Goal: Task Accomplishment & Management: Contribute content

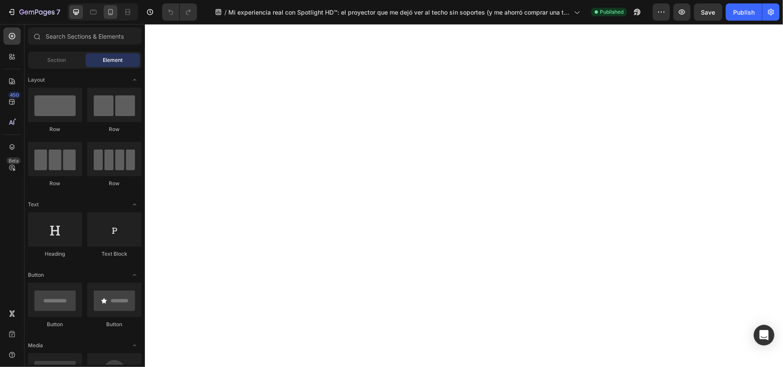
click at [108, 14] on icon at bounding box center [110, 12] width 9 height 9
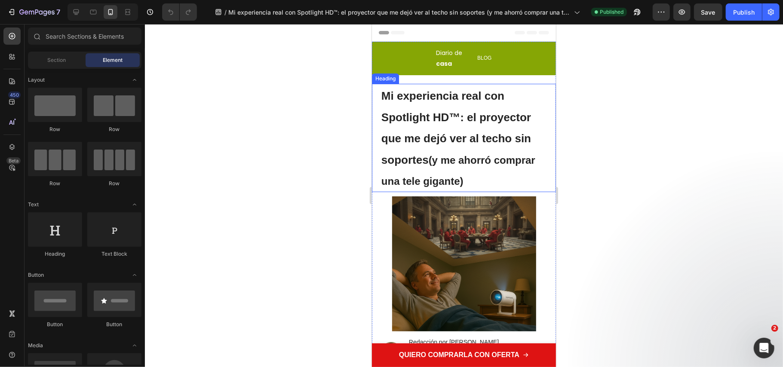
click at [509, 137] on strong "Mi experiencia real con Spotlight HD™: el proyector que me dejó ver al techo si…" at bounding box center [456, 127] width 150 height 77
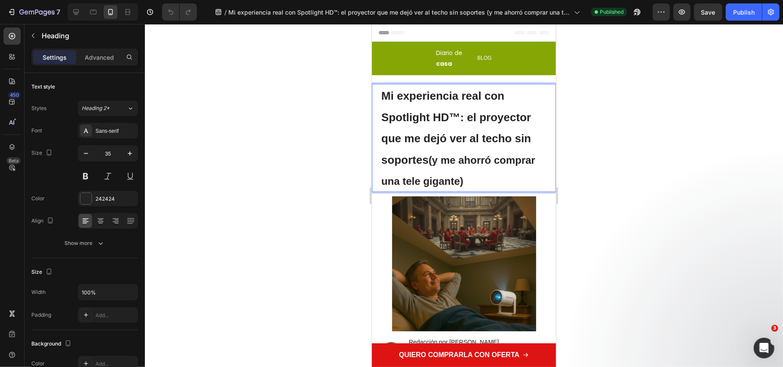
click at [509, 139] on strong "Mi experiencia real con Spotlight HD™: el proyector que me dejó ver al techo si…" at bounding box center [456, 127] width 150 height 77
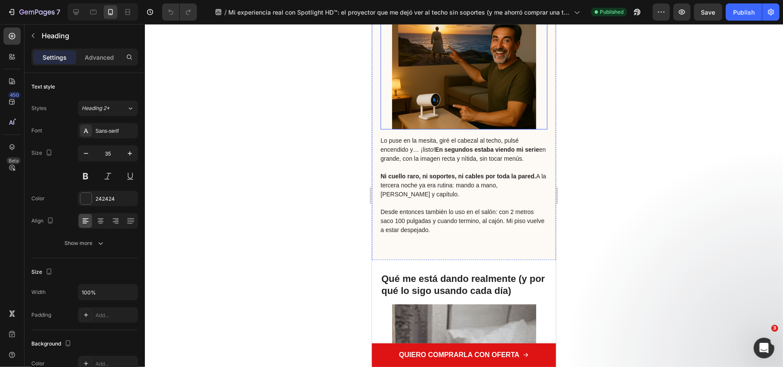
scroll to position [1490, 0]
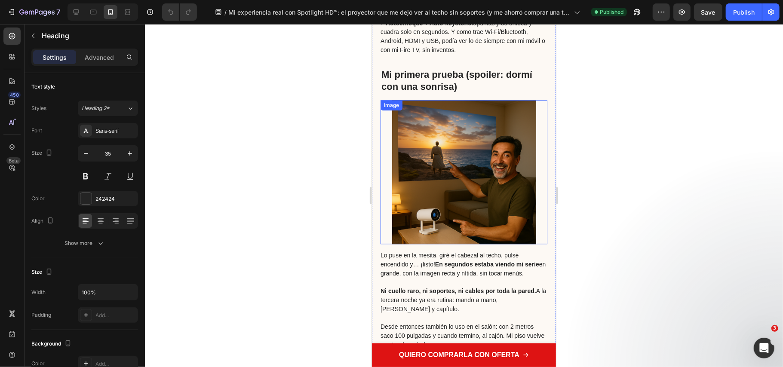
click at [419, 132] on img at bounding box center [464, 172] width 144 height 144
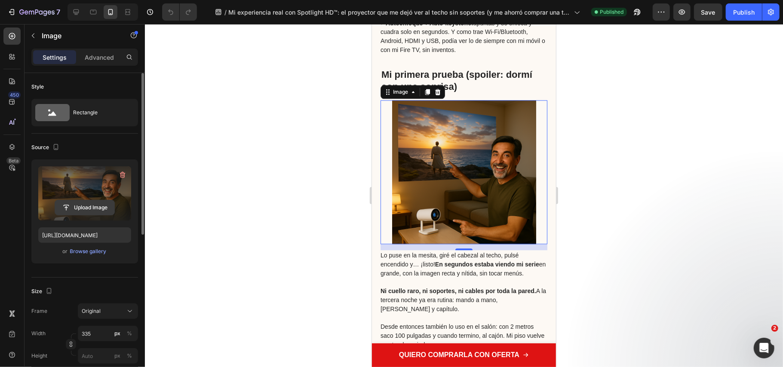
click at [83, 205] on input "file" at bounding box center [84, 207] width 59 height 15
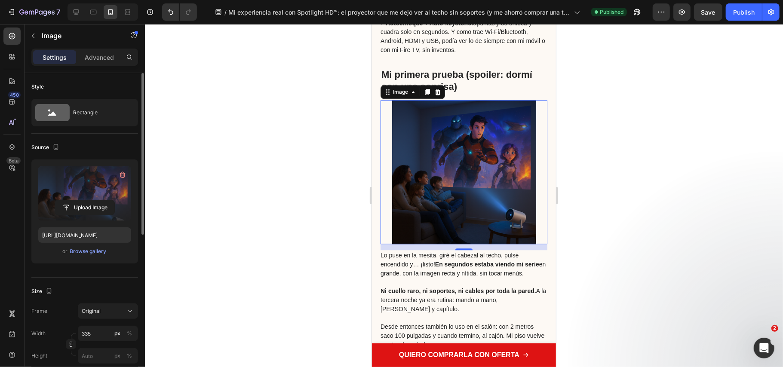
type input "[URL][DOMAIN_NAME]"
click at [642, 255] on div at bounding box center [464, 195] width 638 height 343
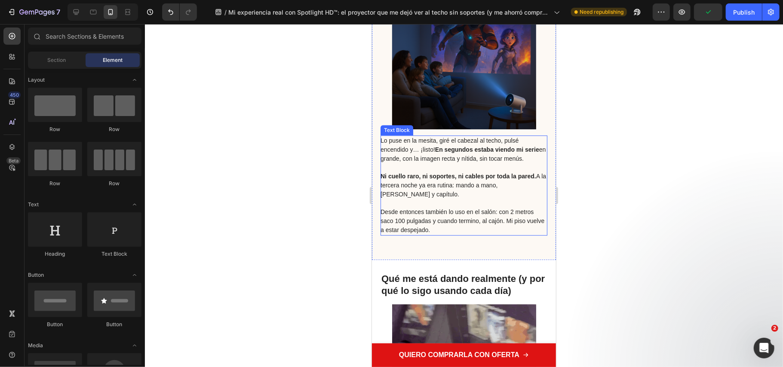
scroll to position [1547, 0]
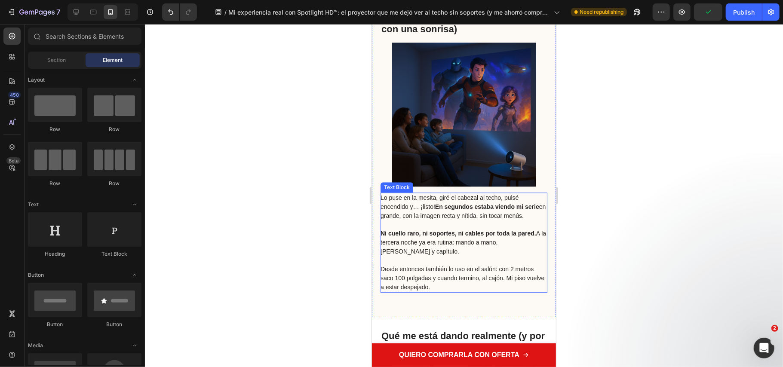
click at [456, 210] on strong "En segundos estaba viendo mi serie" at bounding box center [487, 206] width 104 height 7
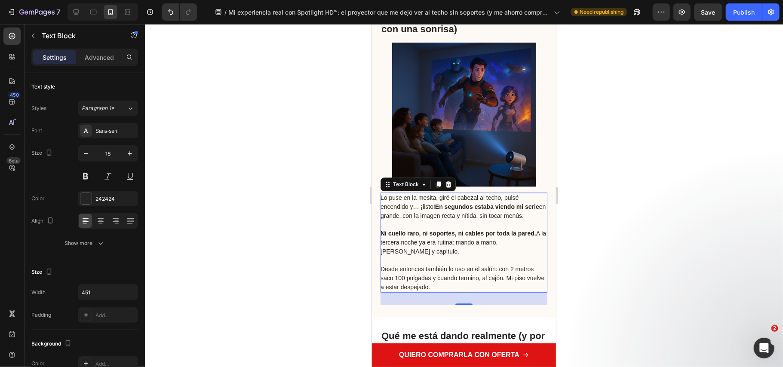
click at [455, 219] on span "Lo puse en la mesita, giré el cabezal al techo, pulsé encendido y… ¡listo! En s…" at bounding box center [462, 206] width 165 height 25
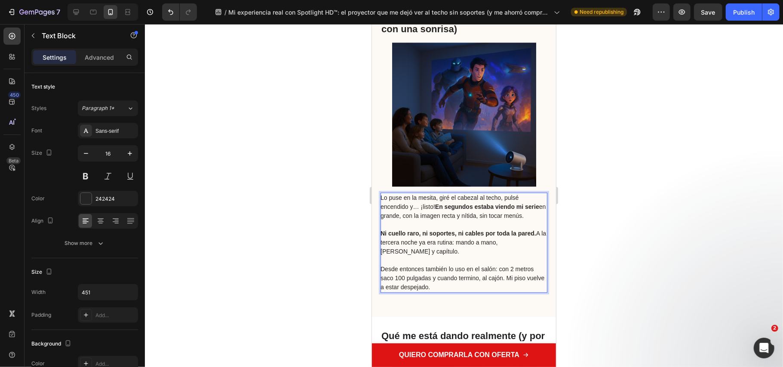
click at [493, 203] on span "Lo puse en la mesita, giré el cabezal al techo, pulsé encendido y… ¡listo! En s…" at bounding box center [462, 206] width 165 height 25
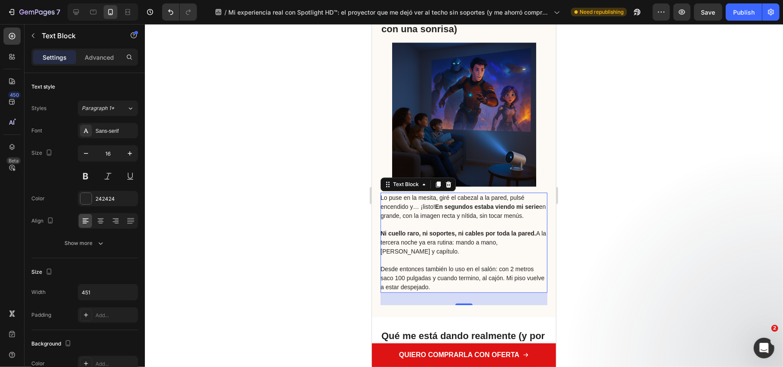
click at [595, 198] on div at bounding box center [464, 195] width 638 height 343
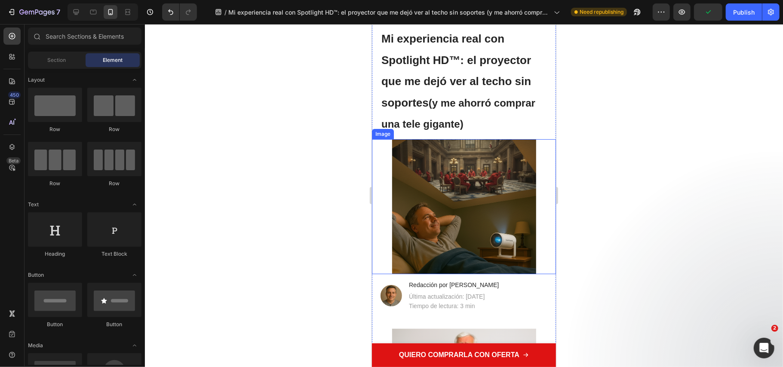
scroll to position [0, 0]
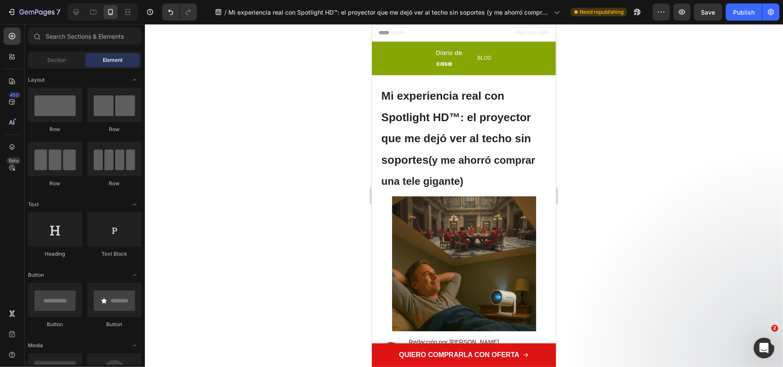
click at [229, 156] on div at bounding box center [464, 195] width 638 height 343
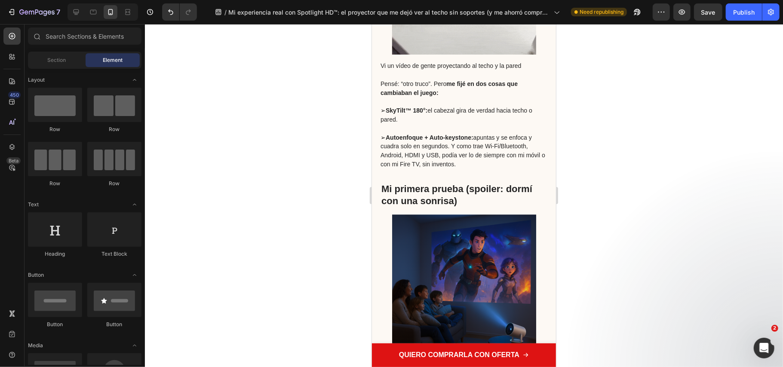
scroll to position [1605, 0]
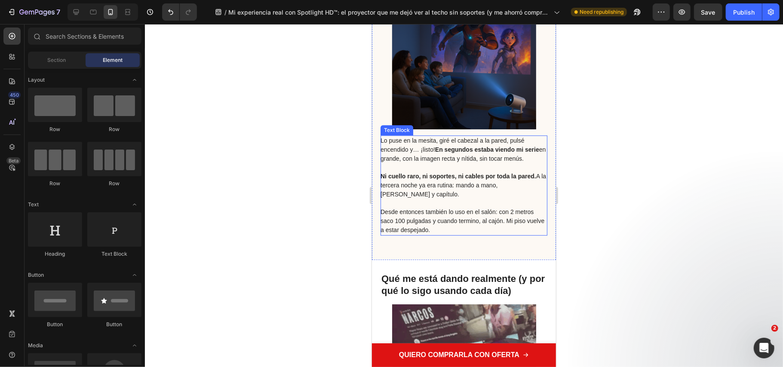
drag, startPoint x: 473, startPoint y: 163, endPoint x: 495, endPoint y: 146, distance: 28.2
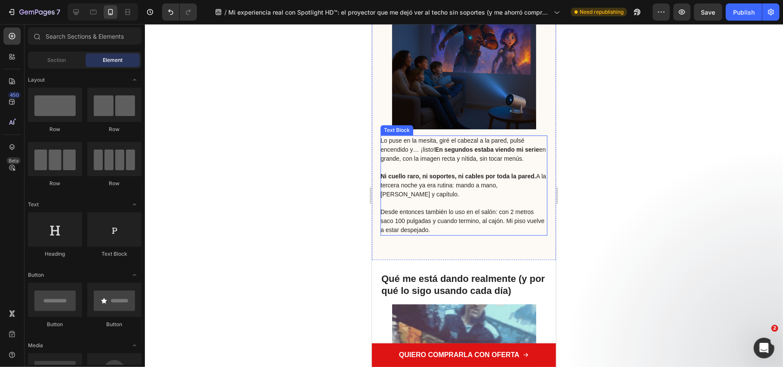
click at [473, 162] on span "Lo puse en la mesita, giré el cabezal a la pared, pulsé encendido y… ¡listo! En…" at bounding box center [462, 149] width 165 height 25
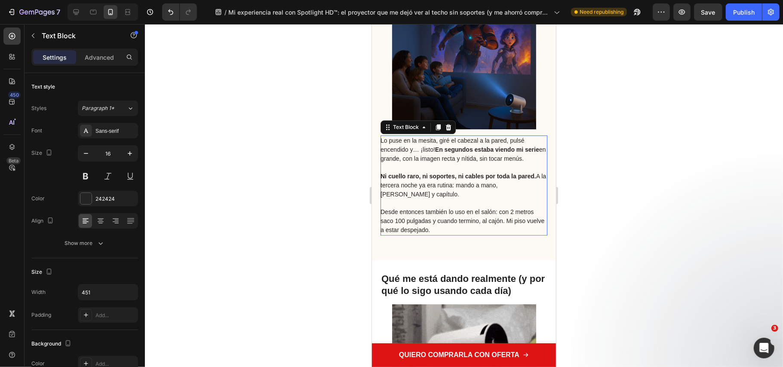
click at [490, 150] on span "Lo puse en la mesita, giré el cabezal a la pared, pulsé encendido y… ¡listo! En…" at bounding box center [462, 149] width 165 height 25
click at [489, 148] on span "Lo puse en la mesita, giré el cabezal a la pared, pulsé encendido y… ¡listo! En…" at bounding box center [462, 149] width 165 height 25
click at [506, 147] on span "Lo puse en la mesita, giré el cabezal a la pared, pulsé encendido y… ¡listo! En…" at bounding box center [462, 149] width 165 height 25
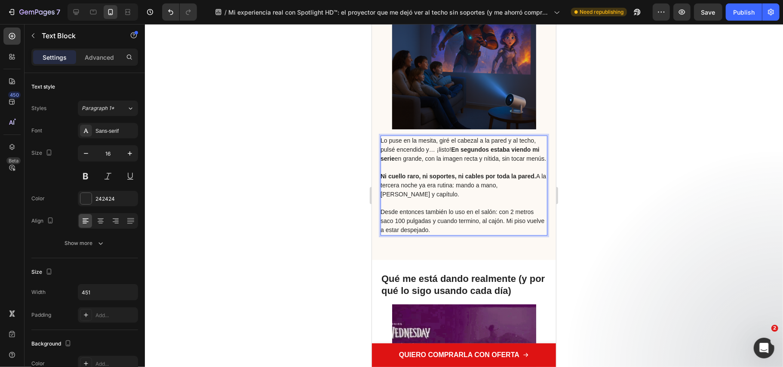
click at [652, 198] on div at bounding box center [464, 195] width 638 height 343
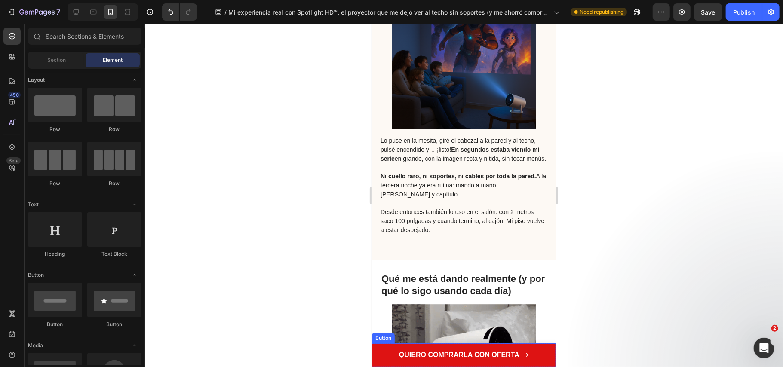
scroll to position [1547, 0]
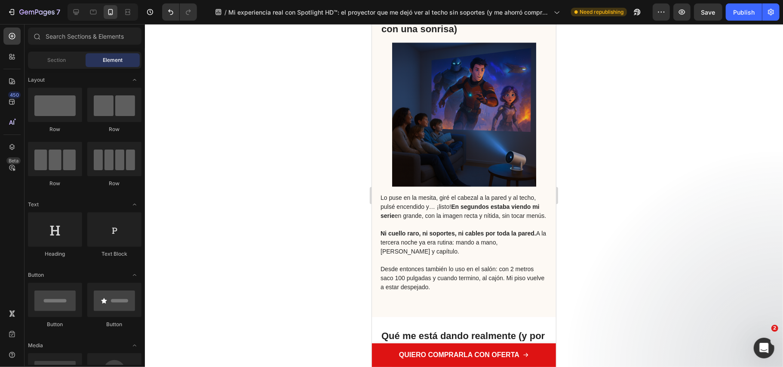
drag, startPoint x: 224, startPoint y: 95, endPoint x: 677, endPoint y: 54, distance: 455.4
click at [224, 95] on div at bounding box center [464, 195] width 638 height 343
click at [736, 16] on button "Publish" at bounding box center [744, 11] width 36 height 17
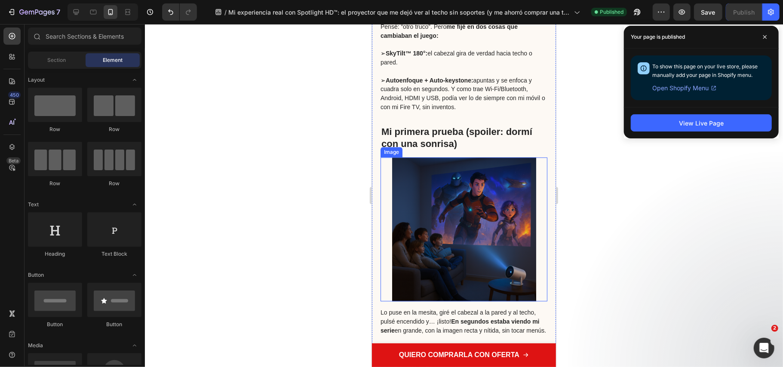
scroll to position [1490, 0]
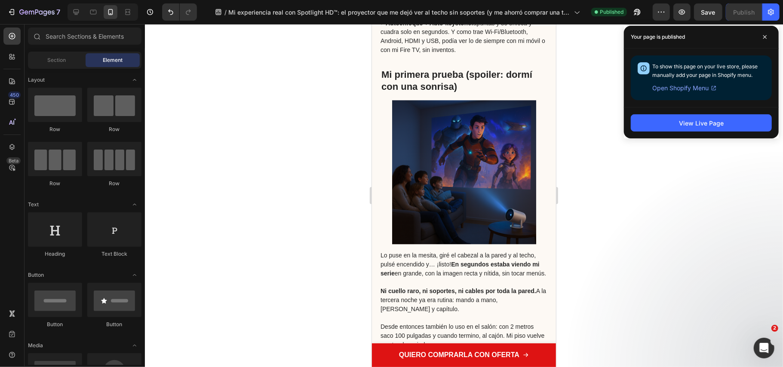
drag, startPoint x: 299, startPoint y: 174, endPoint x: 300, endPoint y: 166, distance: 8.2
click at [299, 174] on div at bounding box center [464, 195] width 638 height 343
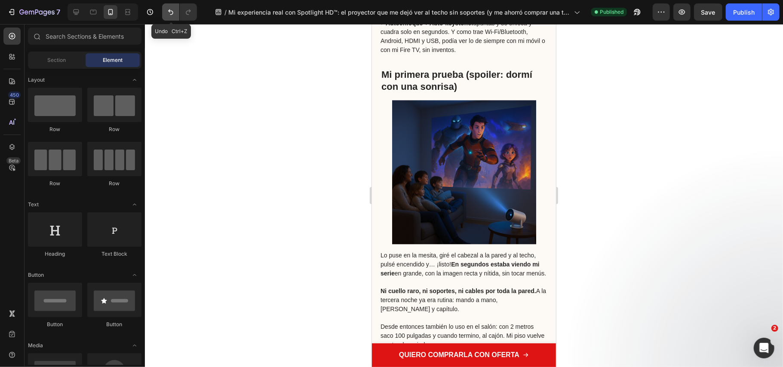
click at [171, 9] on icon "Undo/Redo" at bounding box center [170, 12] width 9 height 9
click at [169, 9] on icon "Undo/Redo" at bounding box center [170, 12] width 9 height 9
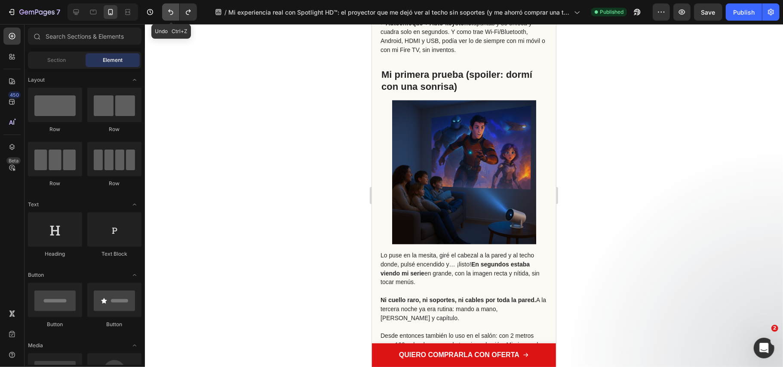
click at [169, 9] on icon "Undo/Redo" at bounding box center [170, 12] width 9 height 9
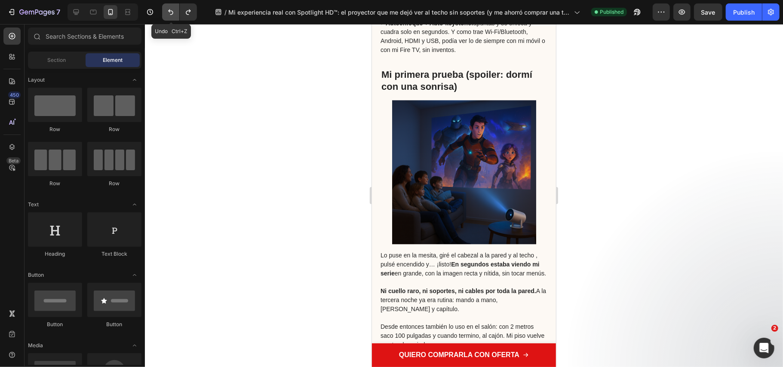
click at [169, 9] on icon "Undo/Redo" at bounding box center [170, 12] width 9 height 9
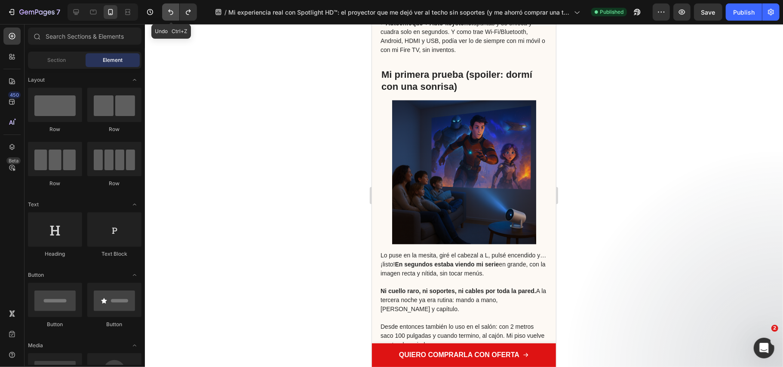
click at [169, 9] on icon "Undo/Redo" at bounding box center [170, 12] width 9 height 9
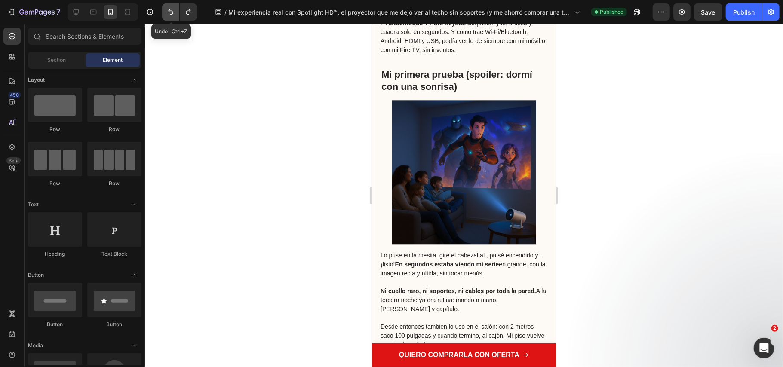
click at [169, 9] on icon "Undo/Redo" at bounding box center [170, 12] width 9 height 9
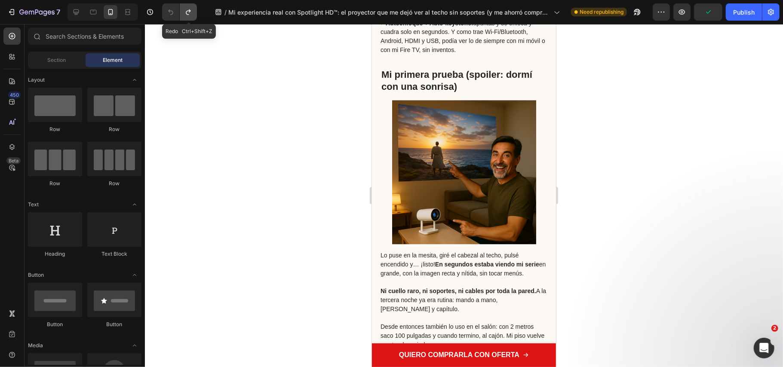
click at [189, 14] on icon "Undo/Redo" at bounding box center [188, 12] width 5 height 6
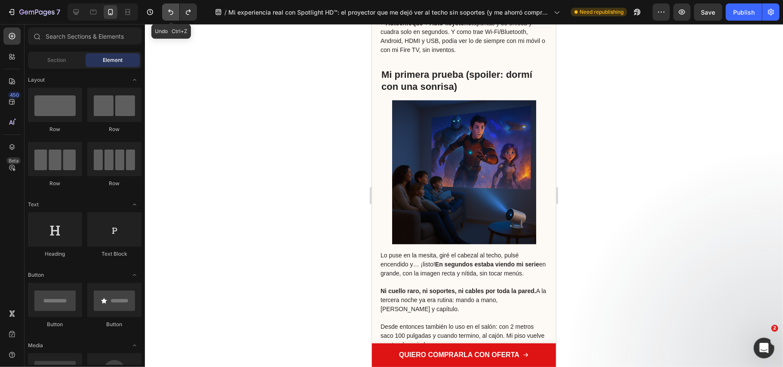
click at [169, 14] on icon "Undo/Redo" at bounding box center [170, 12] width 9 height 9
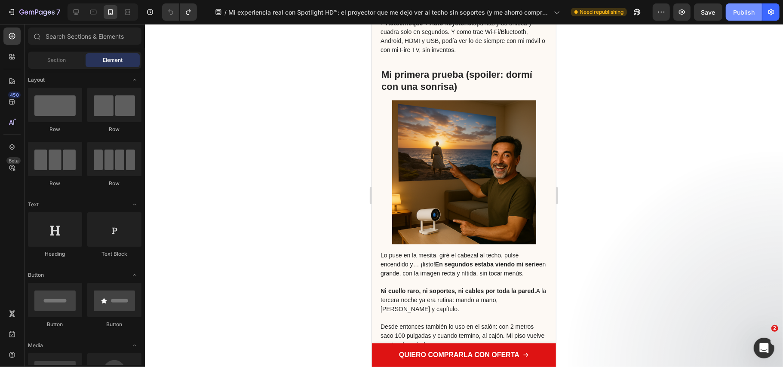
click at [744, 11] on div "Publish" at bounding box center [743, 12] width 21 height 9
click at [496, 267] on strong "En segundos estaba viendo mi serie" at bounding box center [487, 263] width 104 height 7
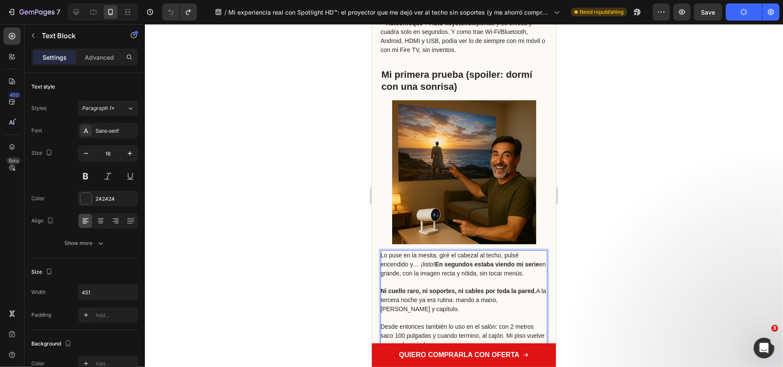
click at [499, 263] on span "Lo puse en la mesita, giré el cabezal al techo, pulsé encendido y… ¡listo! En s…" at bounding box center [462, 263] width 165 height 25
click at [731, 215] on div at bounding box center [464, 195] width 638 height 343
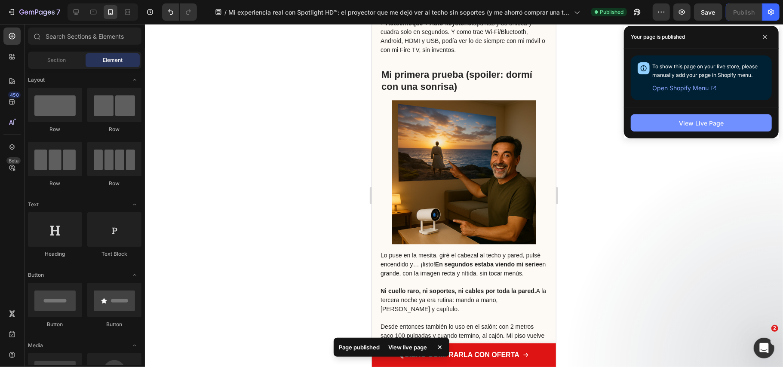
click at [703, 124] on div "View Live Page" at bounding box center [701, 123] width 45 height 9
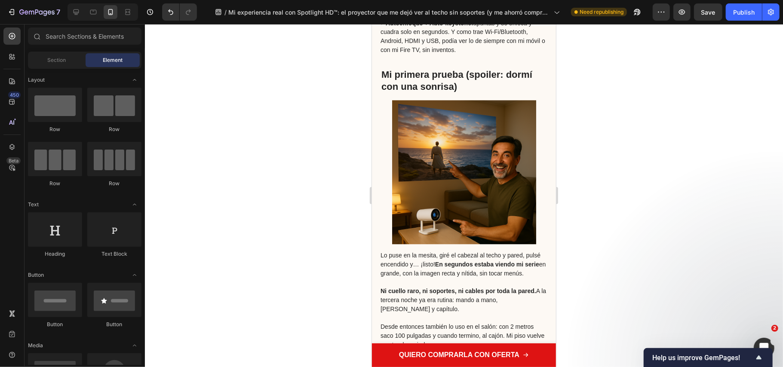
click at [670, 124] on div at bounding box center [464, 195] width 638 height 343
click at [735, 9] on div "Publish" at bounding box center [743, 12] width 21 height 9
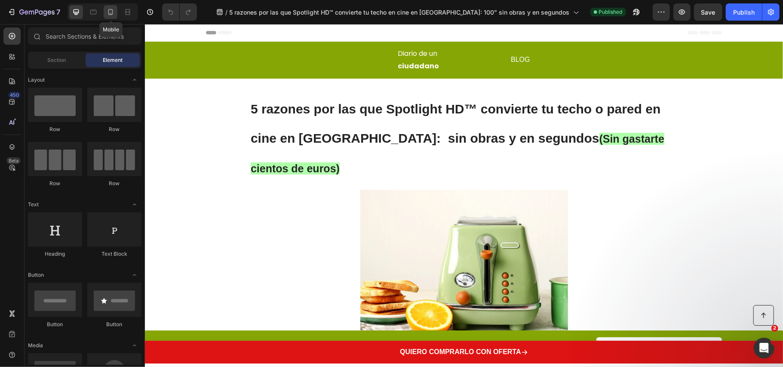
drag, startPoint x: 356, startPoint y: 176, endPoint x: 111, endPoint y: 10, distance: 295.7
click at [111, 10] on icon at bounding box center [110, 12] width 9 height 9
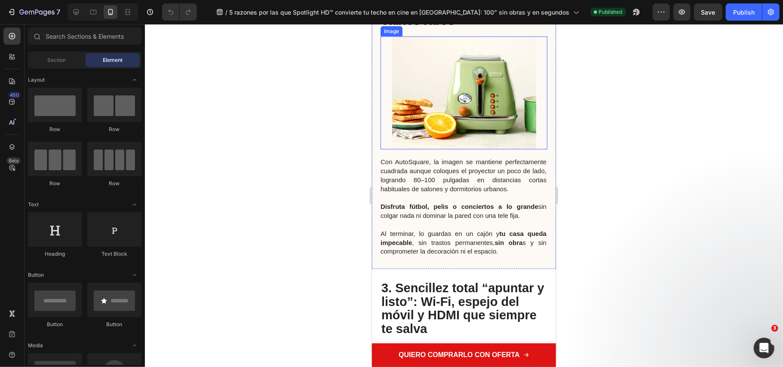
scroll to position [688, 0]
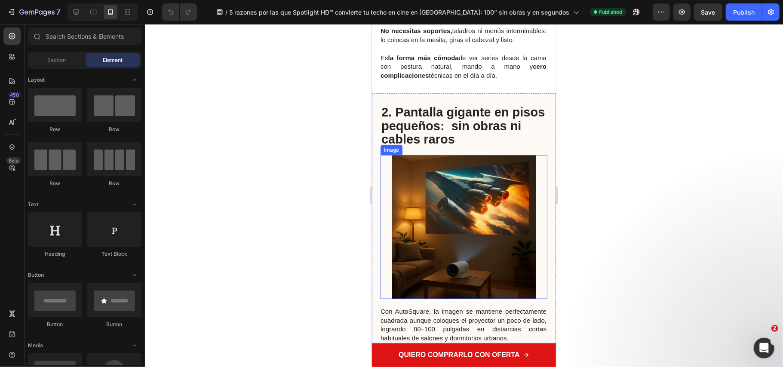
click at [484, 217] on img at bounding box center [464, 227] width 144 height 144
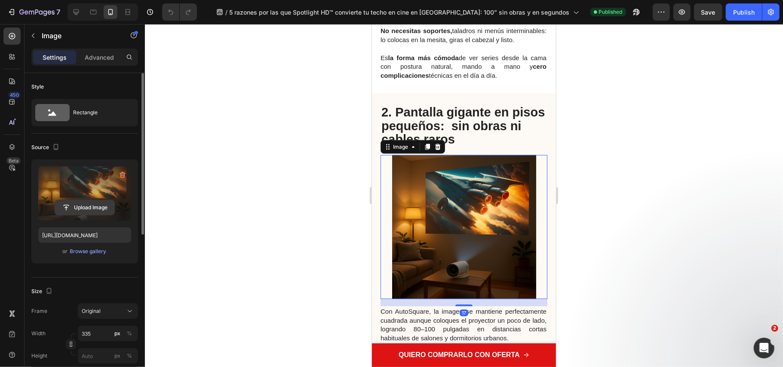
click at [81, 205] on input "file" at bounding box center [84, 207] width 59 height 15
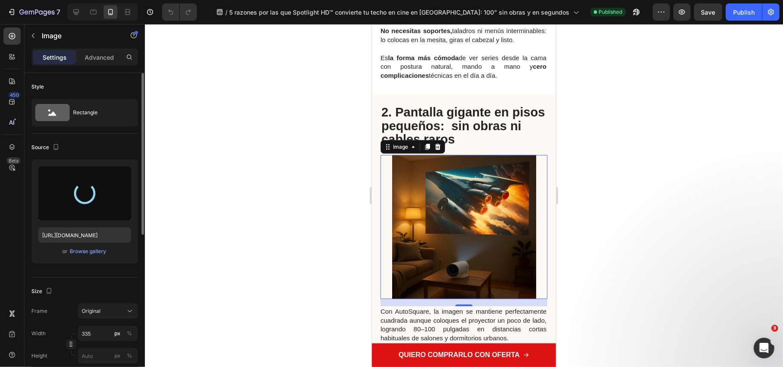
type input "[URL][DOMAIN_NAME]"
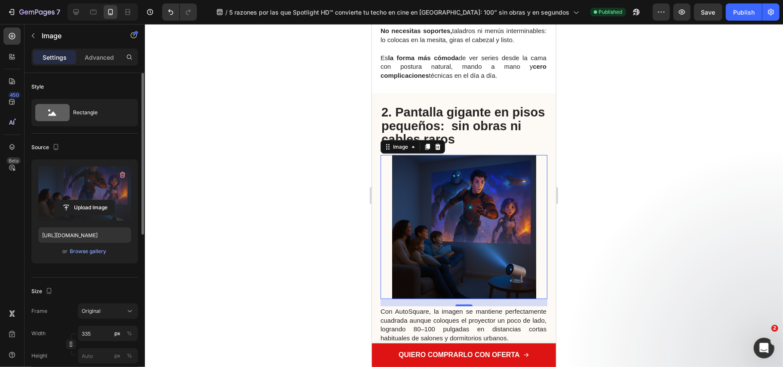
click at [652, 233] on div at bounding box center [464, 195] width 638 height 343
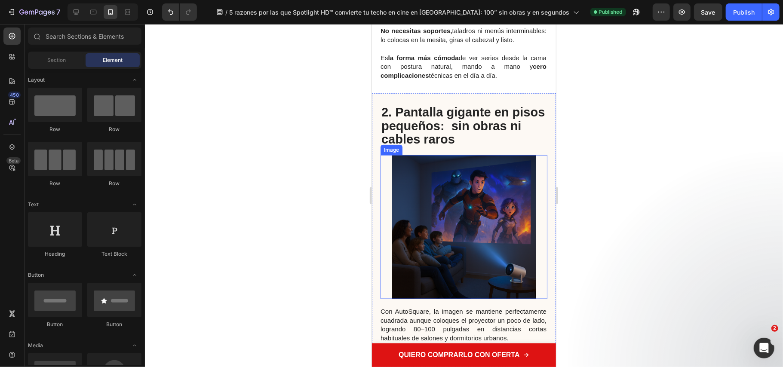
scroll to position [745, 0]
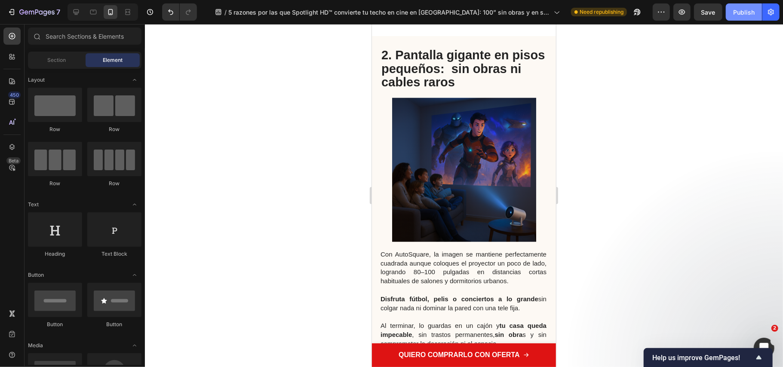
click at [735, 11] on div "Publish" at bounding box center [743, 12] width 21 height 9
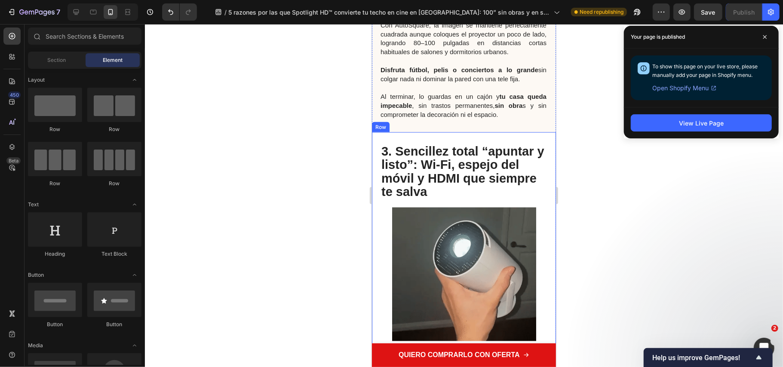
scroll to position [917, 0]
